Goal: Information Seeking & Learning: Learn about a topic

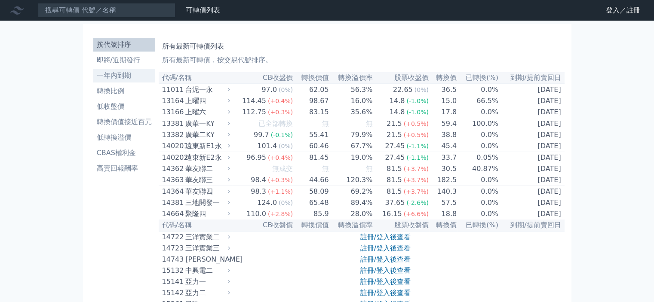
click at [120, 70] on link "一年內到期" at bounding box center [124, 76] width 62 height 14
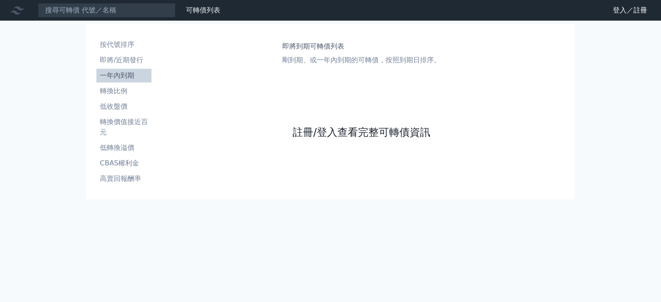
click at [343, 129] on link "註冊/登入查看完整可轉債資訊" at bounding box center [361, 133] width 138 height 14
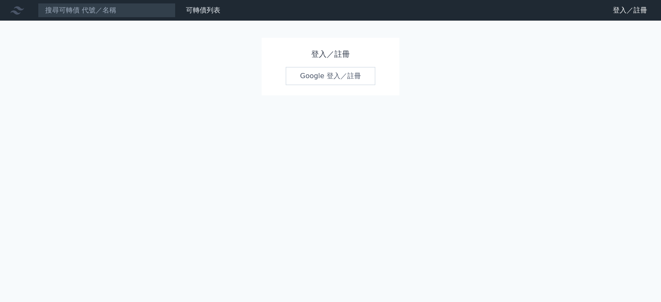
click at [320, 82] on link "Google 登入／註冊" at bounding box center [330, 76] width 89 height 18
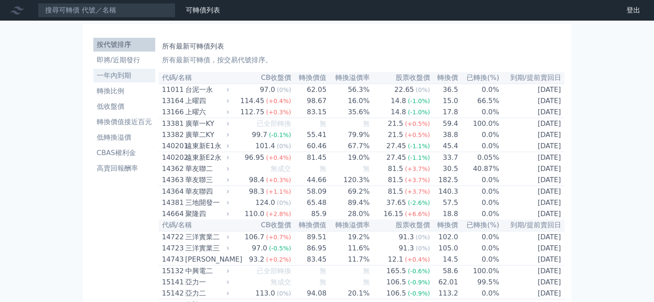
click at [126, 77] on li "一年內到期" at bounding box center [124, 76] width 62 height 10
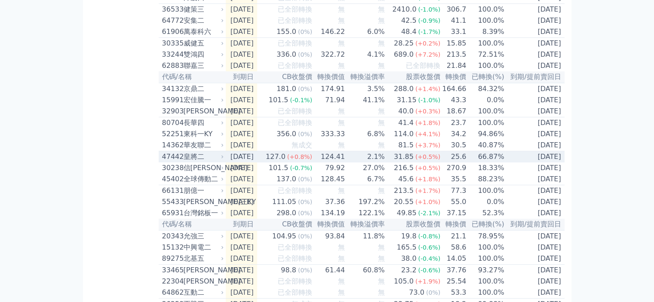
scroll to position [430, 0]
